Goal: Task Accomplishment & Management: Manage account settings

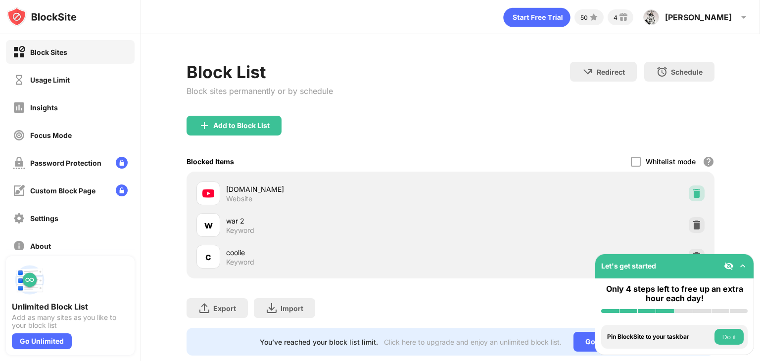
click at [692, 192] on img at bounding box center [697, 193] width 10 height 10
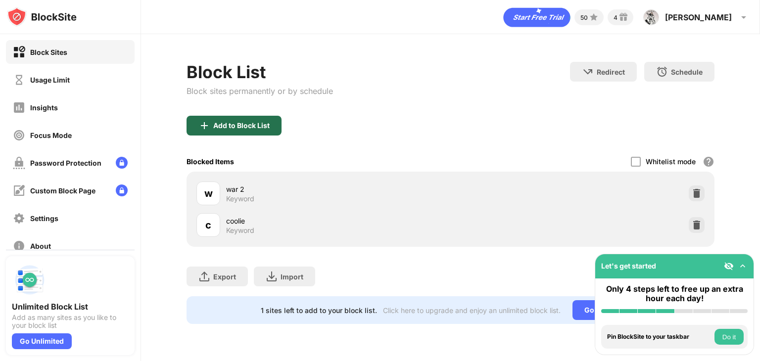
click at [232, 128] on div "Add to Block List" at bounding box center [241, 126] width 56 height 8
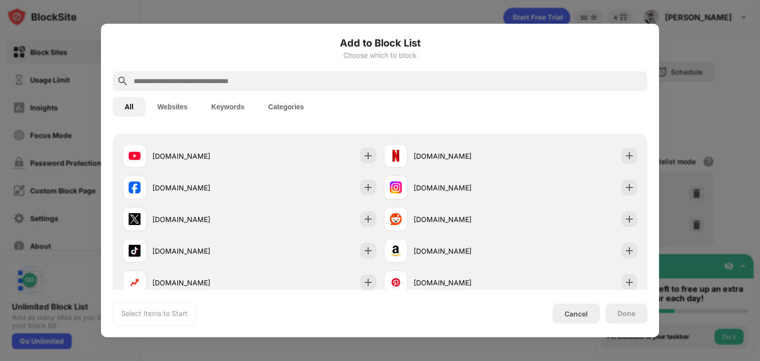
scroll to position [99, 0]
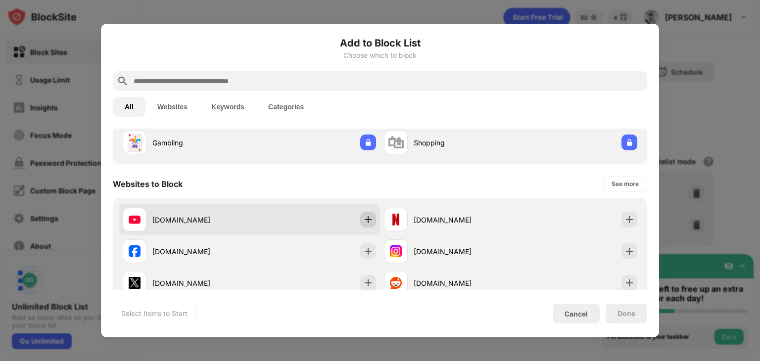
click at [367, 219] on img at bounding box center [368, 220] width 10 height 10
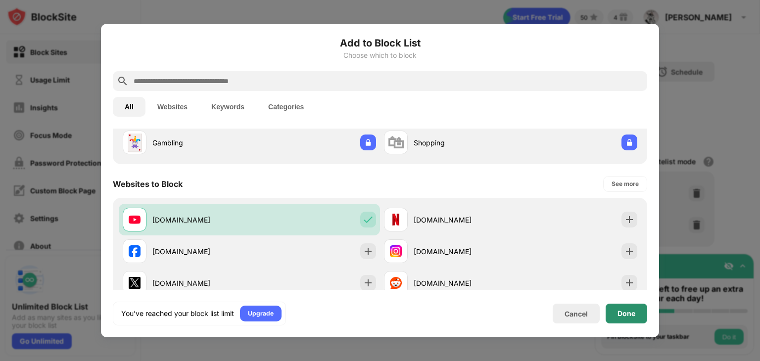
click at [617, 313] on div "Done" at bounding box center [626, 314] width 42 height 20
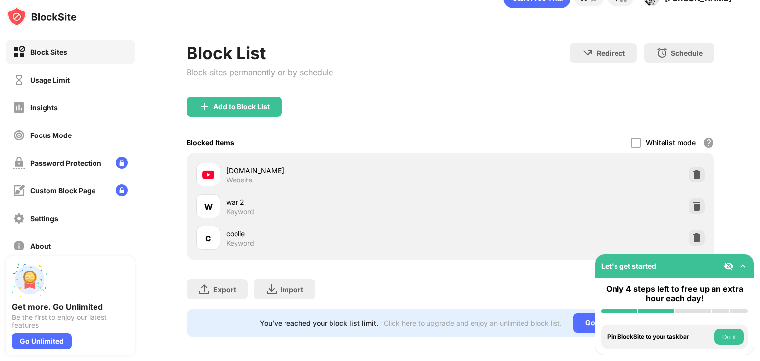
scroll to position [29, 0]
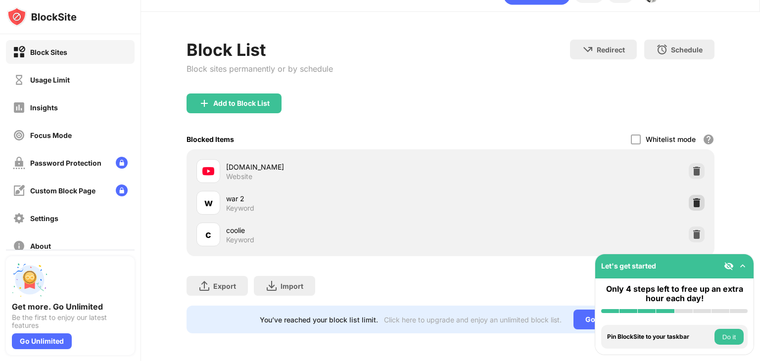
click at [692, 198] on img at bounding box center [697, 203] width 10 height 10
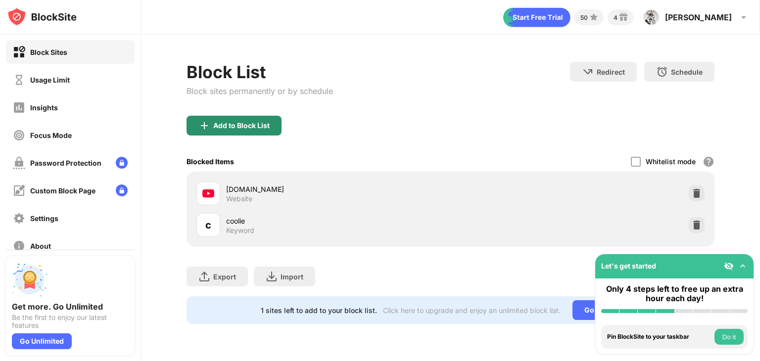
click at [226, 127] on div "Add to Block List" at bounding box center [241, 126] width 56 height 8
click at [226, 127] on body "Block Sites Usage Limit Insights Focus Mode Password Protection Custom Block Pa…" at bounding box center [380, 180] width 760 height 361
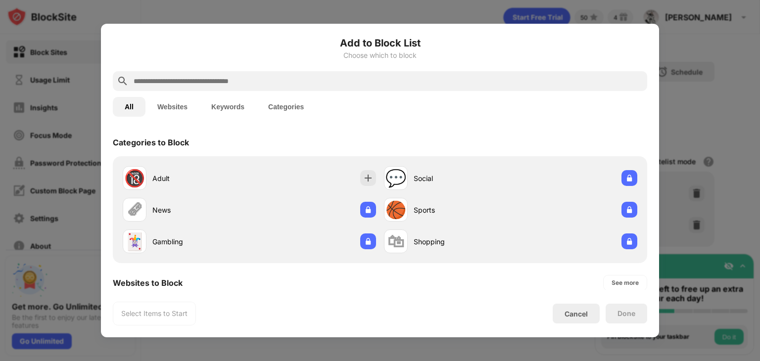
click at [224, 105] on button "Keywords" at bounding box center [227, 107] width 57 height 20
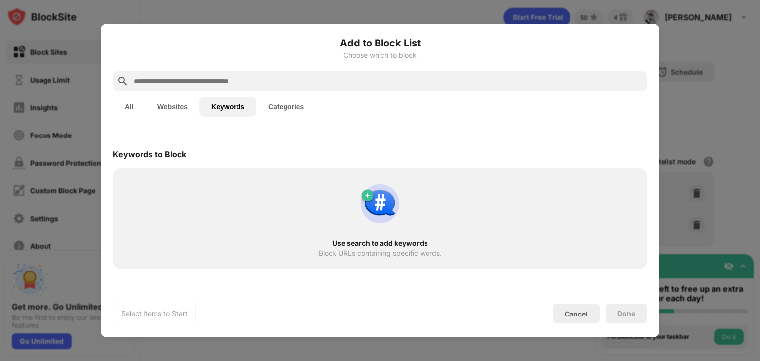
click at [212, 82] on input "text" at bounding box center [388, 81] width 511 height 12
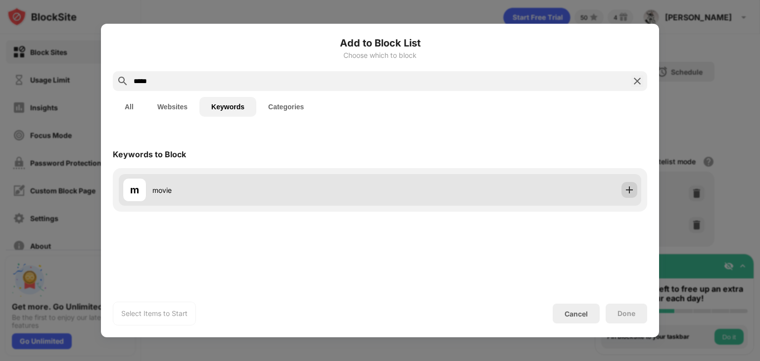
type input "*****"
click at [631, 187] on img at bounding box center [629, 190] width 10 height 10
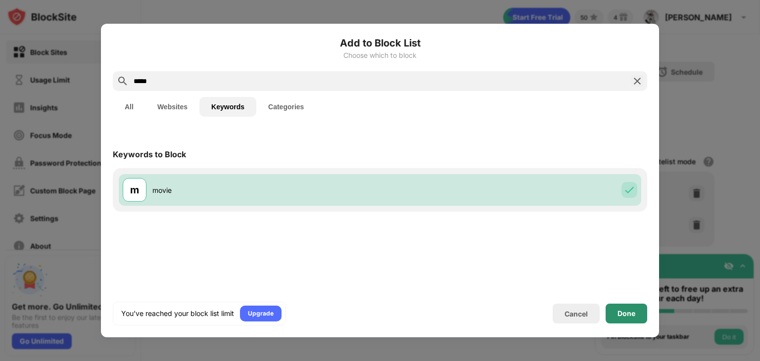
click at [631, 317] on div "Done" at bounding box center [626, 314] width 18 height 8
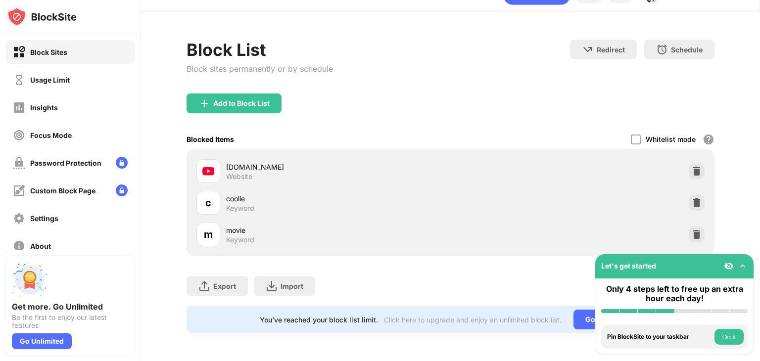
scroll to position [29, 0]
click at [692, 230] on img at bounding box center [697, 235] width 10 height 10
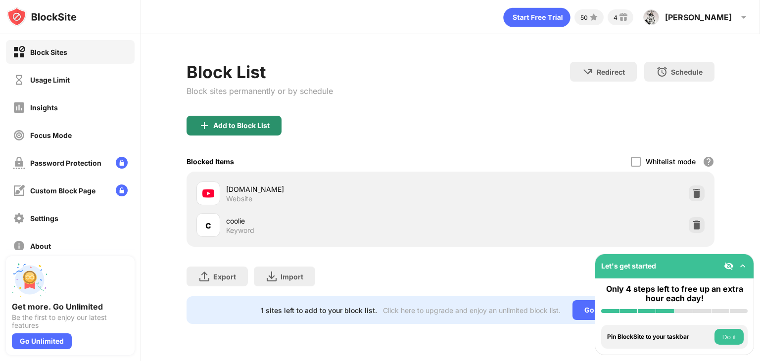
click at [254, 125] on div "Add to Block List" at bounding box center [241, 126] width 56 height 8
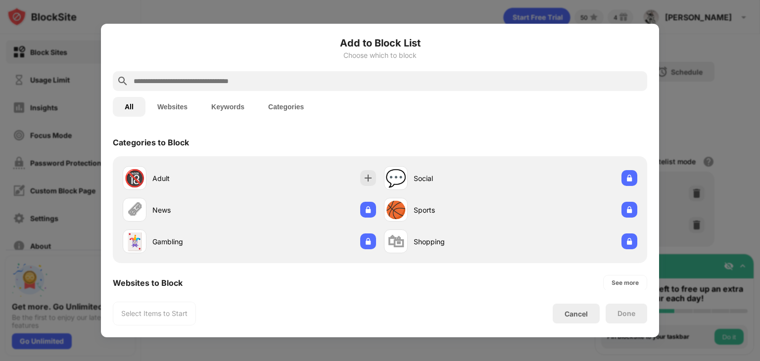
click at [178, 108] on button "Websites" at bounding box center [172, 107] width 54 height 20
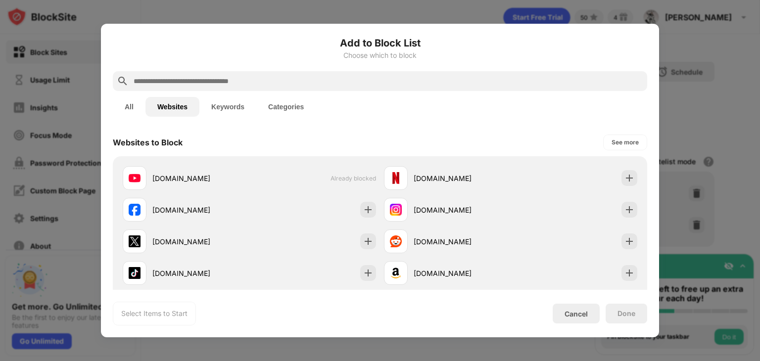
click at [174, 83] on input "text" at bounding box center [388, 81] width 511 height 12
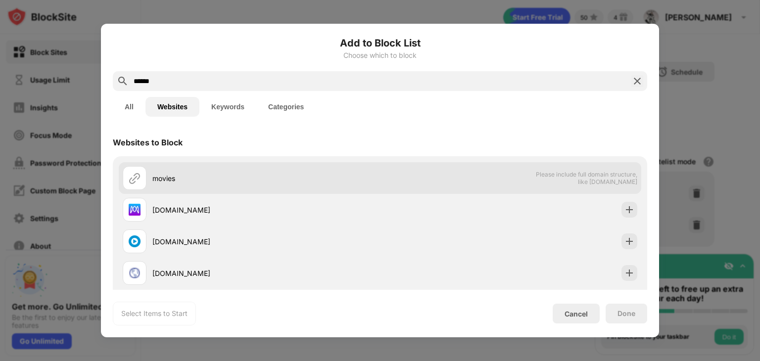
scroll to position [49, 0]
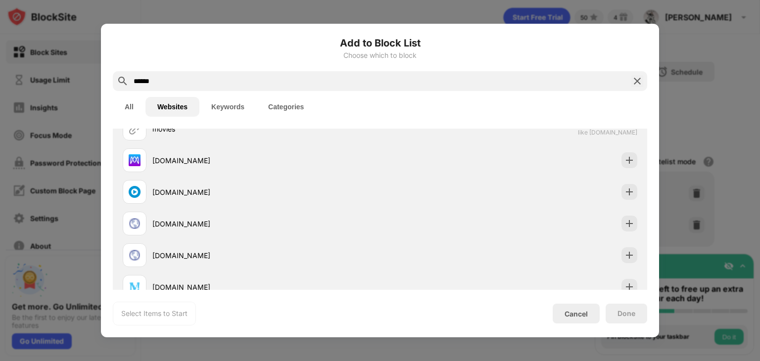
type input "******"
click at [225, 105] on button "Keywords" at bounding box center [227, 107] width 57 height 20
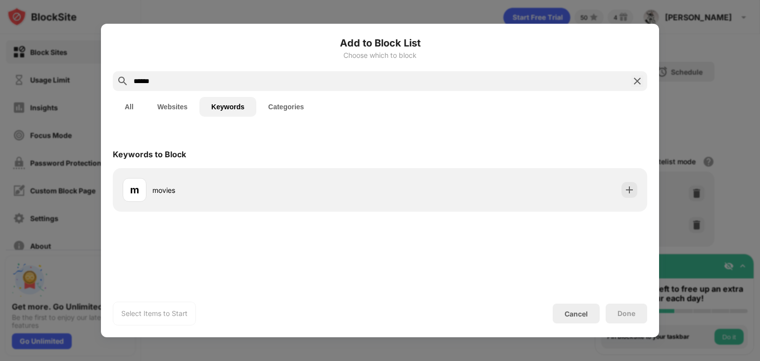
scroll to position [0, 0]
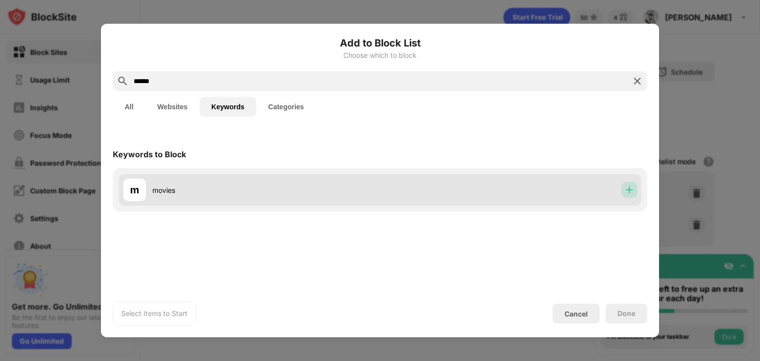
click at [631, 187] on img at bounding box center [629, 190] width 10 height 10
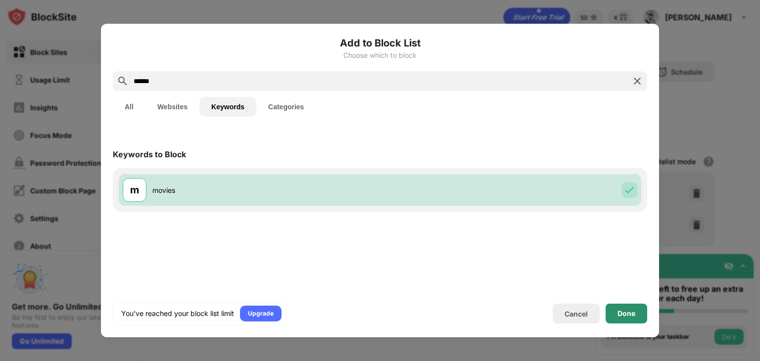
click at [625, 315] on div "Done" at bounding box center [626, 314] width 18 height 8
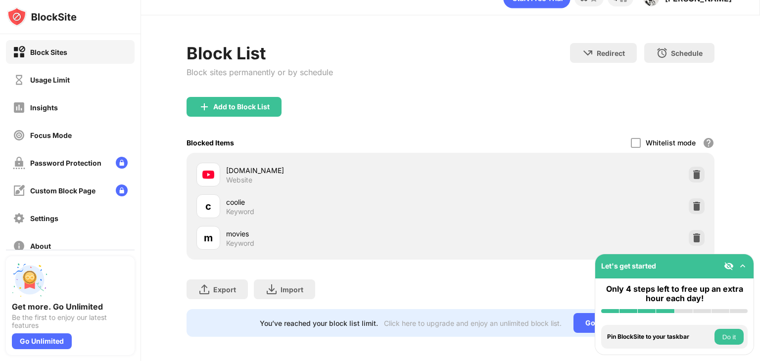
scroll to position [29, 0]
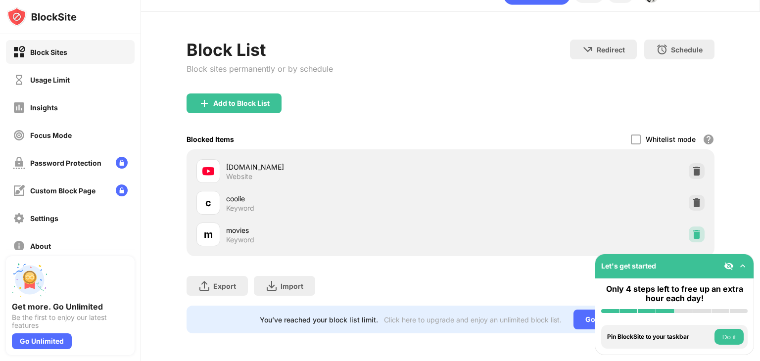
click at [692, 230] on img at bounding box center [697, 235] width 10 height 10
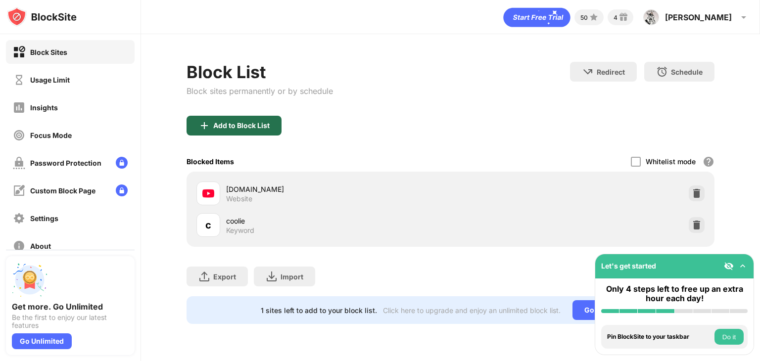
click at [245, 126] on div "Add to Block List" at bounding box center [241, 126] width 56 height 8
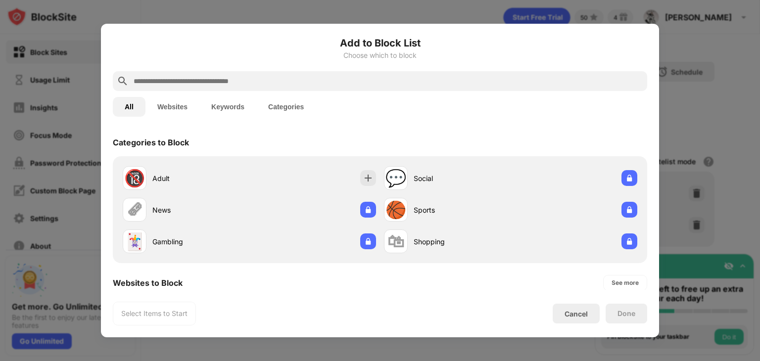
click at [222, 102] on button "Keywords" at bounding box center [227, 107] width 57 height 20
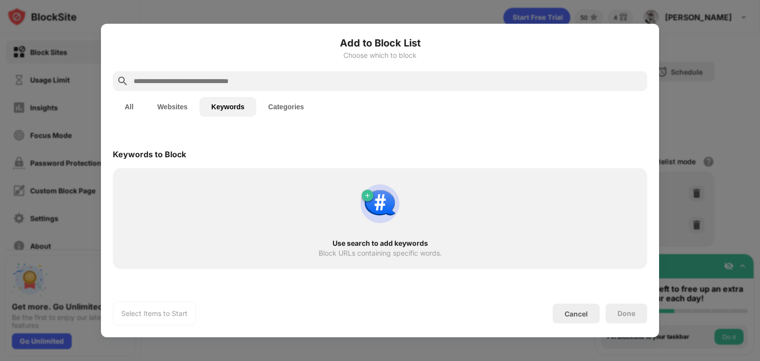
click at [203, 80] on input "text" at bounding box center [388, 81] width 511 height 12
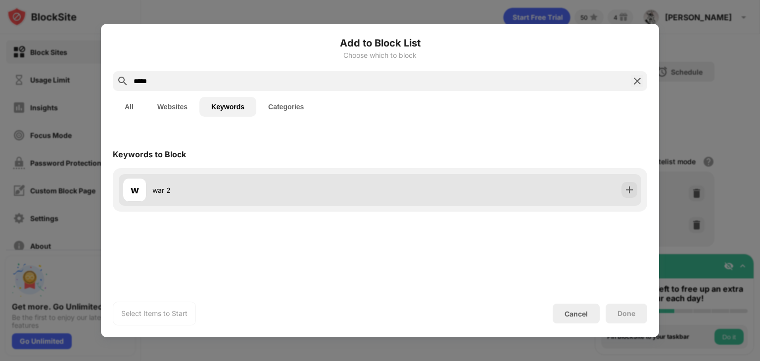
type input "*****"
click at [625, 187] on img at bounding box center [629, 190] width 10 height 10
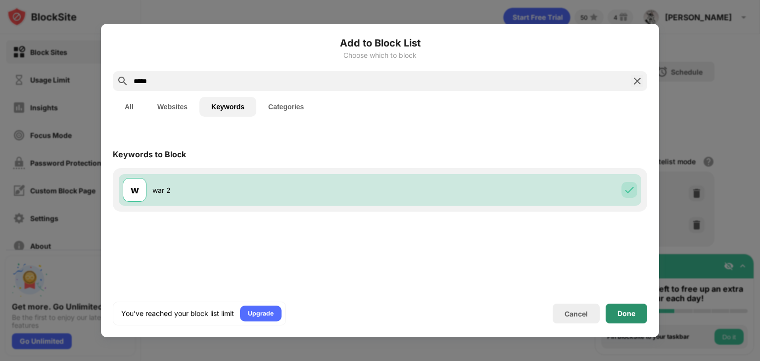
click at [632, 318] on div "Done" at bounding box center [626, 314] width 42 height 20
